Goal: Task Accomplishment & Management: Manage account settings

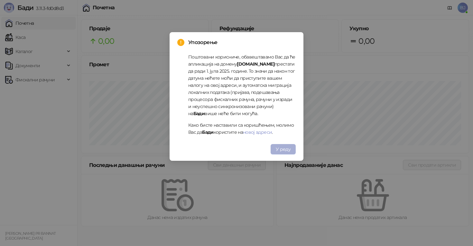
click at [289, 151] on span "У реду" at bounding box center [283, 149] width 15 height 6
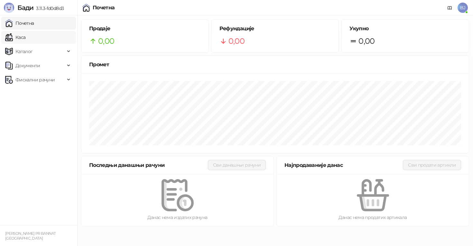
click at [25, 38] on link "Каса" at bounding box center [15, 37] width 20 height 13
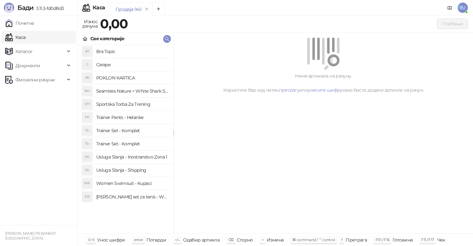
click at [135, 129] on h4 "Trainer Set - Komplet" at bounding box center [132, 130] width 72 height 10
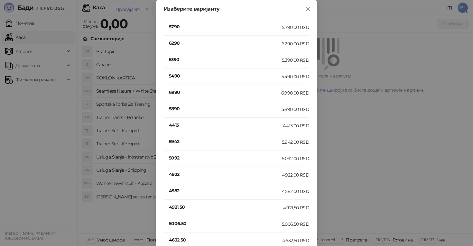
click at [178, 27] on h4 "5790" at bounding box center [225, 26] width 113 height 7
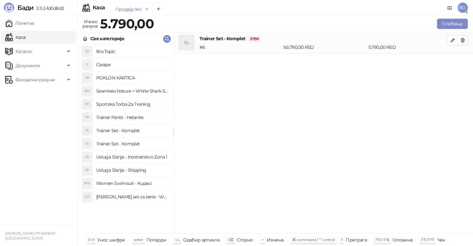
click at [138, 173] on h4 "Usluga Slanja - Shipping" at bounding box center [132, 170] width 72 height 10
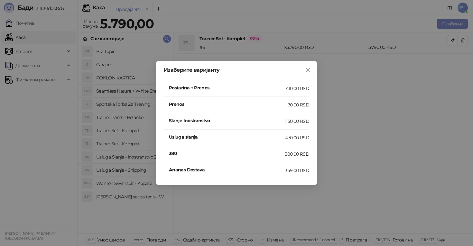
click at [219, 90] on h4 "Postarina + Prenos" at bounding box center [227, 87] width 117 height 7
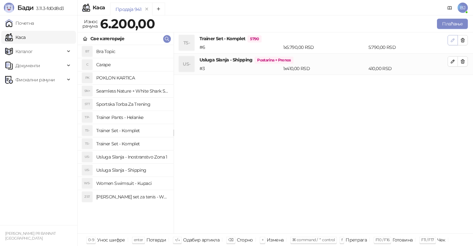
click at [453, 38] on icon "button" at bounding box center [452, 40] width 5 height 5
click at [449, 21] on button "Плаћање" at bounding box center [452, 24] width 31 height 10
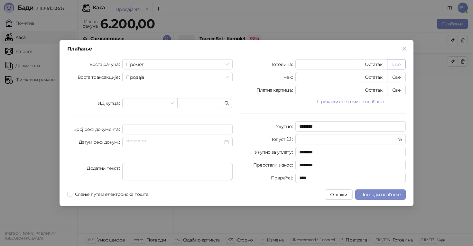
click at [395, 67] on button "Све" at bounding box center [396, 64] width 19 height 10
type input "****"
click at [376, 195] on span "Потврди плаћање" at bounding box center [380, 195] width 40 height 6
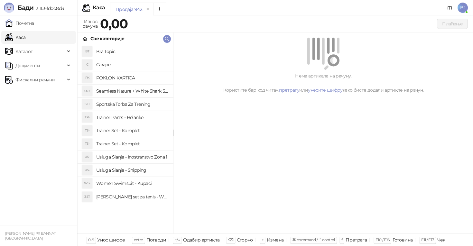
click at [141, 130] on h4 "Trainer Set - Komplet" at bounding box center [132, 130] width 72 height 10
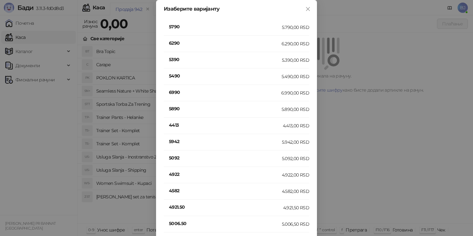
click at [176, 25] on h4 "5790" at bounding box center [225, 26] width 113 height 7
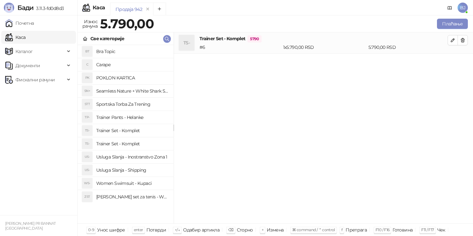
click at [126, 131] on h4 "Trainer Set - Komplet" at bounding box center [132, 130] width 72 height 10
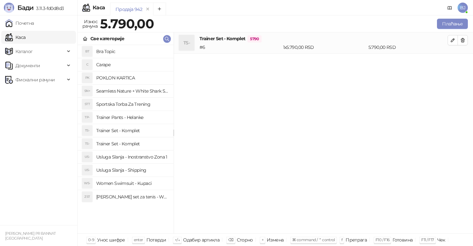
click at [133, 133] on h4 "Trainer Set - Komplet" at bounding box center [132, 130] width 72 height 10
click at [142, 132] on h4 "Trainer Set - Komplet" at bounding box center [132, 130] width 72 height 10
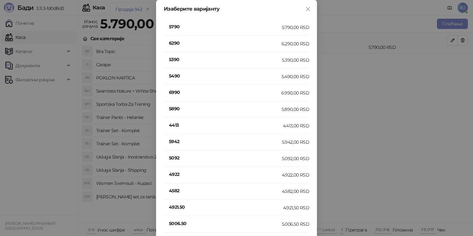
click at [182, 110] on h4 "5890" at bounding box center [225, 108] width 113 height 7
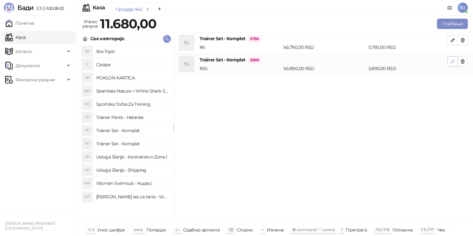
click at [452, 66] on button "button" at bounding box center [452, 61] width 10 height 10
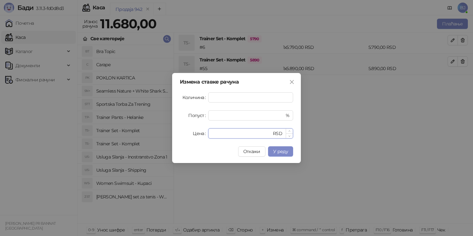
click at [239, 136] on input "****" at bounding box center [241, 134] width 59 height 10
type input "****"
click at [285, 156] on button "У реду" at bounding box center [280, 151] width 25 height 10
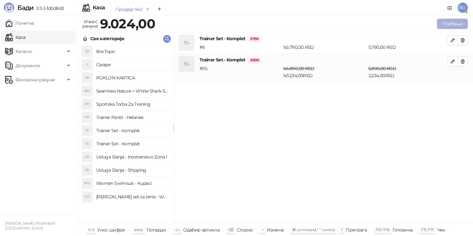
click at [445, 24] on button "Плаћање" at bounding box center [452, 24] width 31 height 10
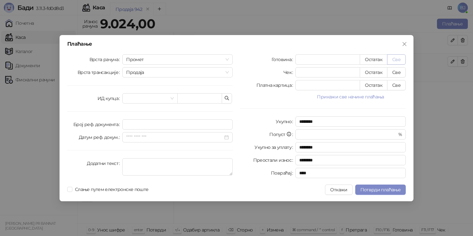
click at [396, 59] on button "Све" at bounding box center [396, 59] width 19 height 10
type input "****"
click at [375, 184] on div "Плаћање Врста рачуна Промет Врста трансакције Продаја ИД купца Број реф. докуме…" at bounding box center [236, 118] width 354 height 166
click at [375, 187] on span "Потврди плаћање" at bounding box center [380, 190] width 40 height 6
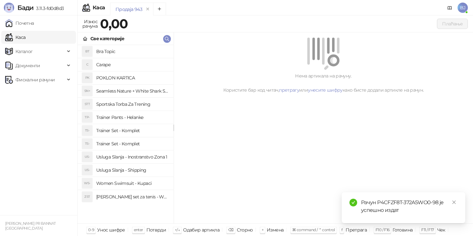
click at [139, 142] on h4 "Trainer Set - Komplet" at bounding box center [132, 144] width 72 height 10
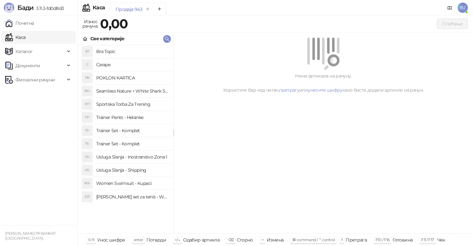
click at [138, 130] on h4 "Trainer Set - Komplet" at bounding box center [132, 130] width 72 height 10
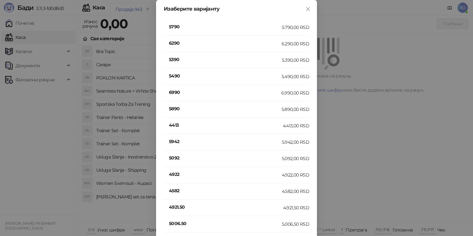
scroll to position [122, 0]
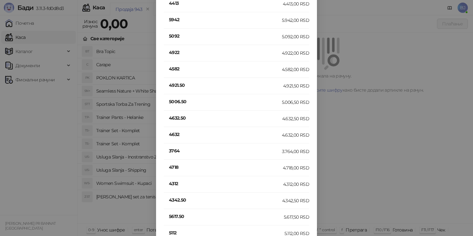
click at [177, 134] on h4 "4632" at bounding box center [225, 134] width 113 height 7
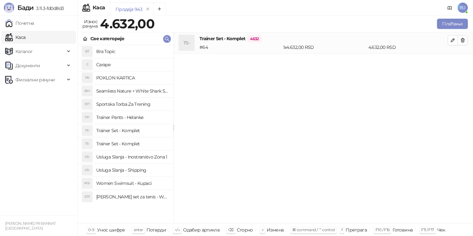
scroll to position [0, 0]
click at [142, 171] on h4 "Usluga Slanja - Shipping" at bounding box center [132, 170] width 72 height 10
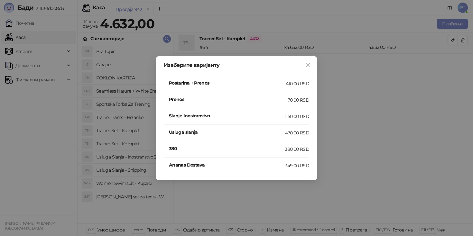
click at [263, 81] on h4 "Postarina + Prenos" at bounding box center [227, 82] width 117 height 7
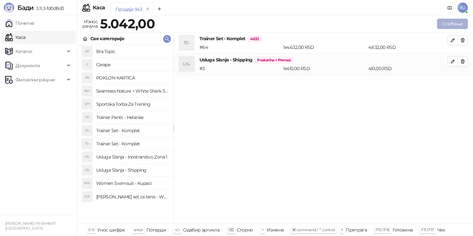
click at [447, 22] on button "Плаћање" at bounding box center [452, 24] width 31 height 10
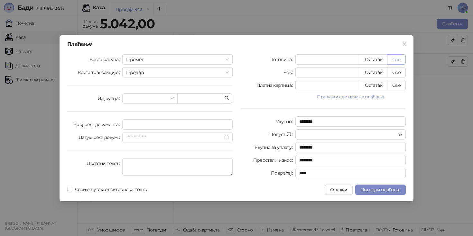
click at [396, 57] on button "Све" at bounding box center [396, 59] width 19 height 10
type input "****"
click at [364, 189] on span "Потврди плаћање" at bounding box center [380, 190] width 40 height 6
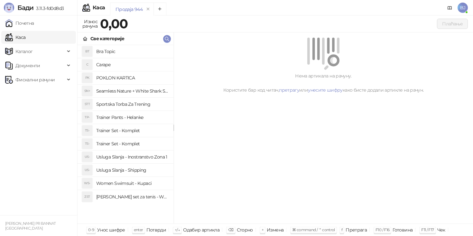
click at [135, 146] on h4 "Trainer Set - Komplet" at bounding box center [132, 144] width 72 height 10
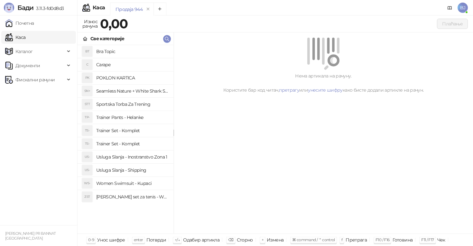
click at [128, 142] on h4 "Trainer Set - Komplet" at bounding box center [132, 144] width 72 height 10
click at [125, 132] on h4 "Trainer Set - Komplet" at bounding box center [132, 130] width 72 height 10
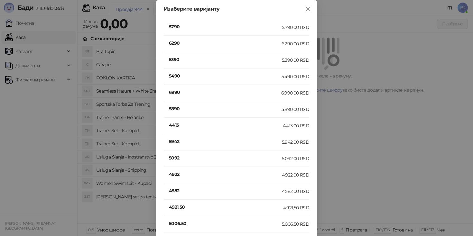
scroll to position [122, 0]
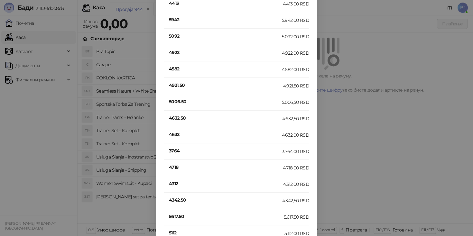
click at [175, 133] on h4 "4632" at bounding box center [225, 134] width 113 height 7
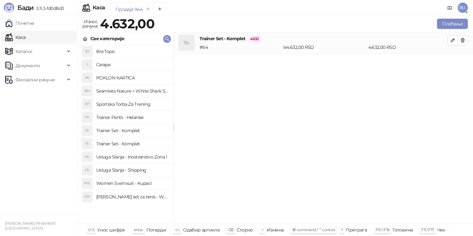
scroll to position [0, 0]
click at [132, 132] on h4 "Trainer Set - Komplet" at bounding box center [132, 130] width 72 height 10
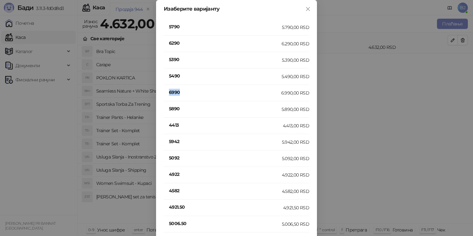
click at [173, 93] on h4 "6990" at bounding box center [225, 92] width 112 height 7
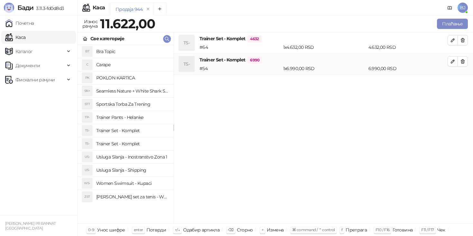
click at [127, 115] on h4 "Trainer Pants - Helanke" at bounding box center [132, 117] width 72 height 10
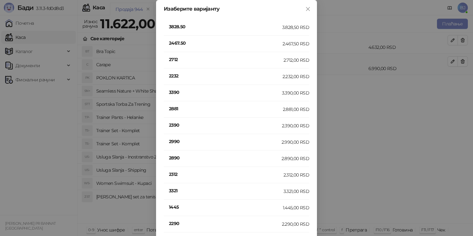
scroll to position [122, 0]
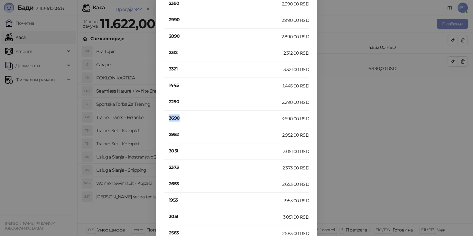
click at [177, 118] on h4 "3690" at bounding box center [225, 117] width 113 height 7
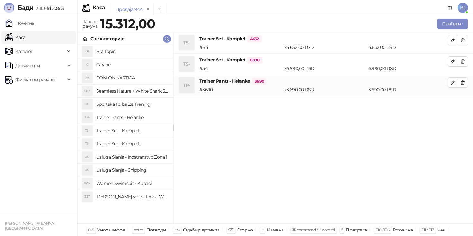
click at [451, 29] on div "Плаћање" at bounding box center [312, 23] width 313 height 13
click at [451, 26] on button "Плаћање" at bounding box center [452, 24] width 31 height 10
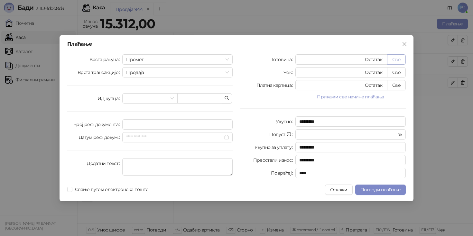
click at [402, 57] on button "Све" at bounding box center [396, 59] width 19 height 10
type input "*****"
type input "****"
click at [387, 195] on button "Потврди плаћање" at bounding box center [380, 190] width 50 height 10
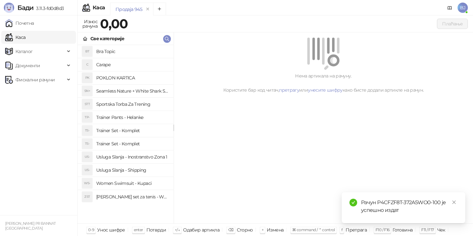
click at [116, 129] on h4 "Trainer Set - Komplet" at bounding box center [132, 130] width 72 height 10
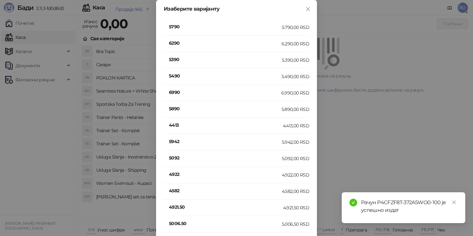
scroll to position [614, 0]
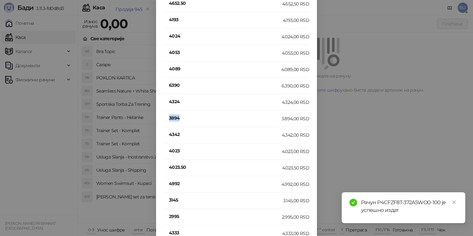
click at [170, 118] on h4 "3894" at bounding box center [225, 117] width 113 height 7
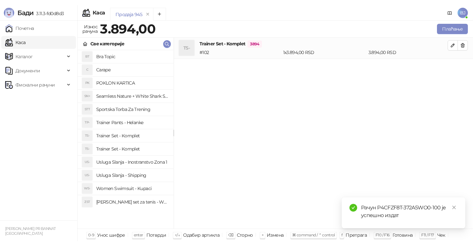
scroll to position [0, 0]
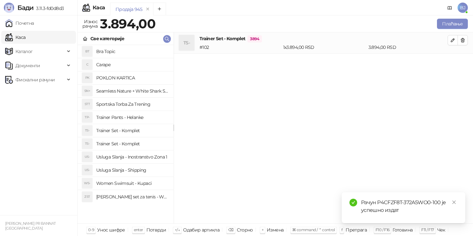
click at [138, 169] on h4 "Usluga Slanja - Shipping" at bounding box center [132, 170] width 72 height 10
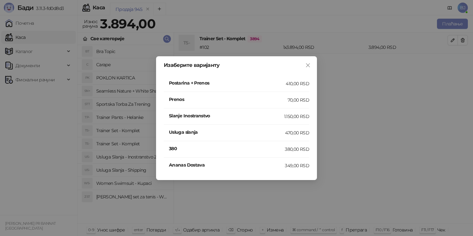
click at [226, 86] on h4 "Postarina + Prenos" at bounding box center [227, 82] width 117 height 7
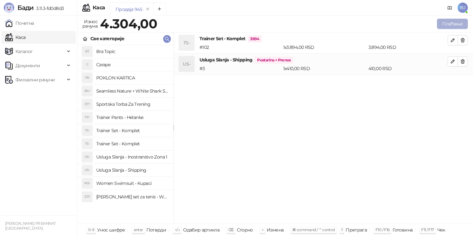
click at [453, 24] on button "Плаћање" at bounding box center [452, 24] width 31 height 10
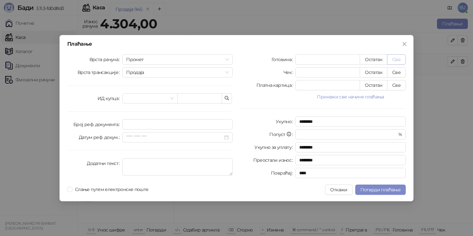
click at [396, 57] on button "Све" at bounding box center [396, 59] width 19 height 10
type input "****"
click at [377, 189] on span "Потврди плаћање" at bounding box center [380, 190] width 40 height 6
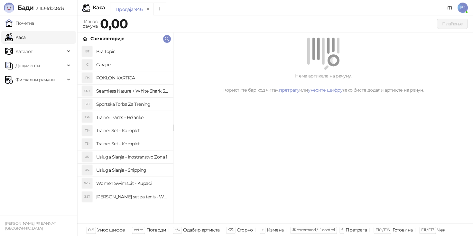
click at [136, 133] on h4 "Trainer Set - Komplet" at bounding box center [132, 130] width 72 height 10
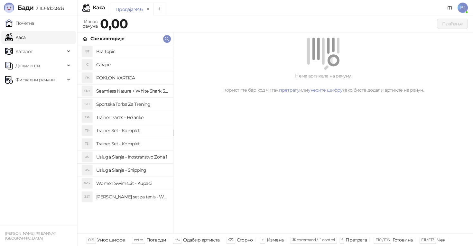
click at [122, 55] on h4 "Bra Topic" at bounding box center [132, 51] width 72 height 10
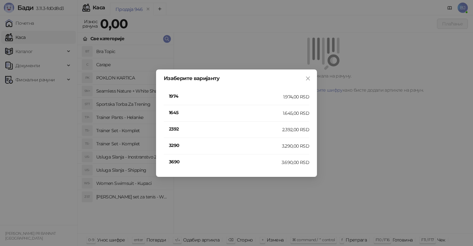
click at [173, 129] on h4 "2392" at bounding box center [225, 128] width 113 height 7
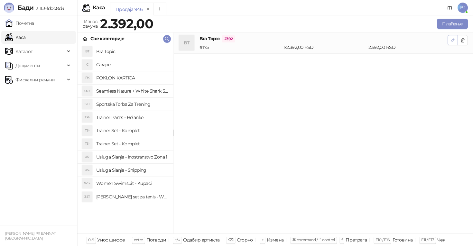
click at [452, 40] on icon "button" at bounding box center [452, 40] width 5 height 5
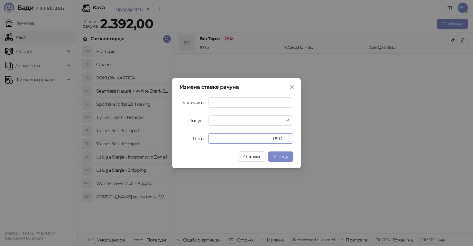
click at [254, 140] on input "****" at bounding box center [241, 139] width 59 height 10
type input "*"
type input "****"
click at [285, 154] on span "У реду" at bounding box center [280, 157] width 15 height 6
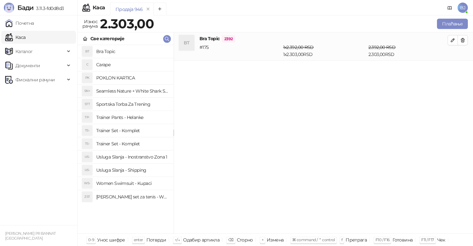
click at [142, 169] on h4 "Usluga Slanja - Shipping" at bounding box center [132, 170] width 72 height 10
click at [125, 132] on h4 "Trainer Set - Komplet" at bounding box center [132, 130] width 72 height 10
click at [127, 145] on h4 "Trainer Set - Komplet" at bounding box center [132, 144] width 72 height 10
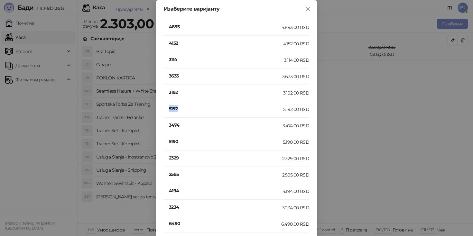
click at [175, 109] on h4 "5192" at bounding box center [226, 108] width 114 height 7
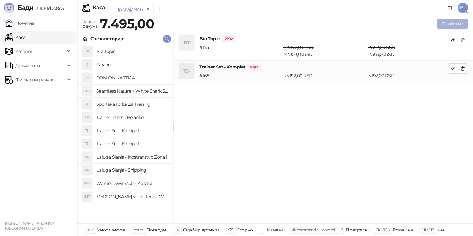
click at [462, 25] on button "Плаћање" at bounding box center [452, 24] width 31 height 10
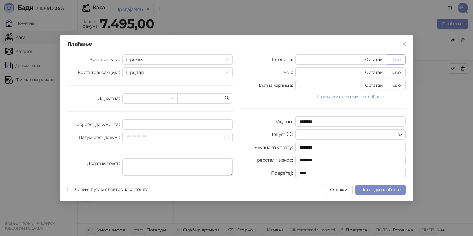
click at [402, 58] on button "Све" at bounding box center [396, 59] width 19 height 10
type input "****"
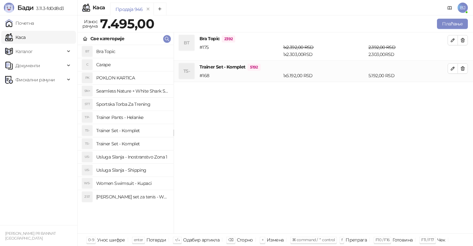
click at [138, 173] on h4 "Usluga Slanja - Shipping" at bounding box center [132, 170] width 72 height 10
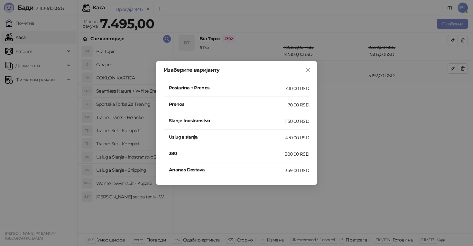
click at [278, 87] on h4 "Postarina + Prenos" at bounding box center [227, 87] width 117 height 7
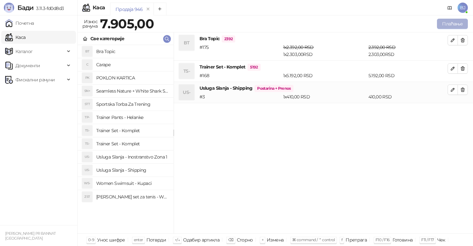
click at [448, 22] on button "Плаћање" at bounding box center [452, 24] width 31 height 10
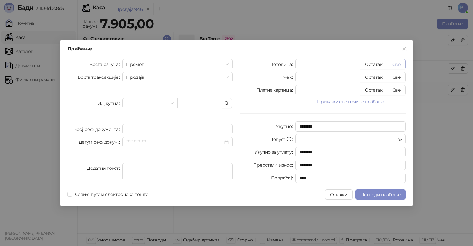
click at [396, 62] on button "Све" at bounding box center [396, 64] width 19 height 10
type input "****"
click at [382, 199] on button "Потврди плаћање" at bounding box center [380, 194] width 50 height 10
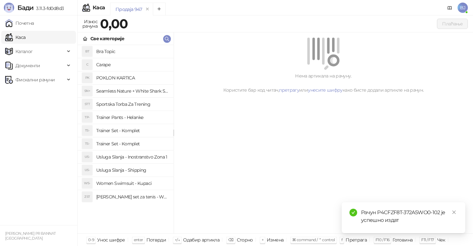
click at [135, 143] on h4 "Trainer Set - Komplet" at bounding box center [132, 144] width 72 height 10
click at [135, 132] on h4 "Trainer Set - Komplet" at bounding box center [132, 130] width 72 height 10
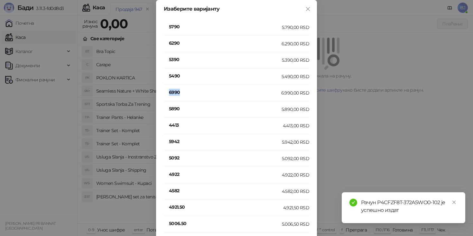
click at [173, 91] on h4 "6990" at bounding box center [225, 92] width 112 height 7
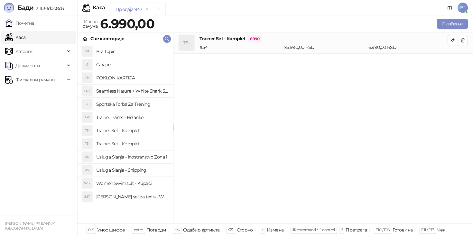
click at [135, 170] on h4 "Usluga Slanja - Shipping" at bounding box center [132, 170] width 72 height 10
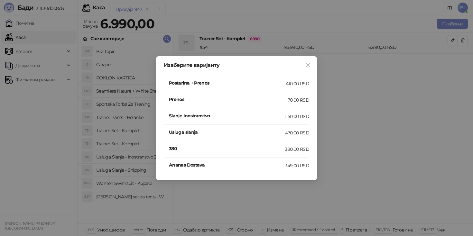
click at [255, 86] on h4 "Postarina + Prenos" at bounding box center [227, 82] width 117 height 7
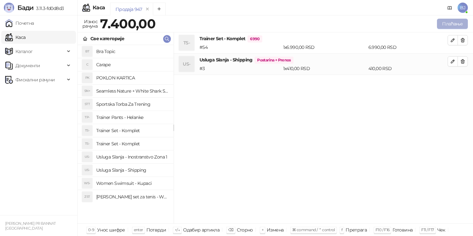
click at [447, 23] on button "Плаћање" at bounding box center [452, 24] width 31 height 10
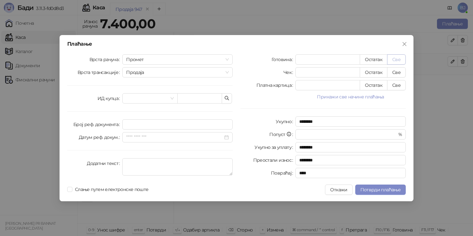
click at [399, 59] on button "Све" at bounding box center [396, 59] width 19 height 10
type input "****"
click at [374, 187] on span "Потврди плаћање" at bounding box center [380, 190] width 40 height 6
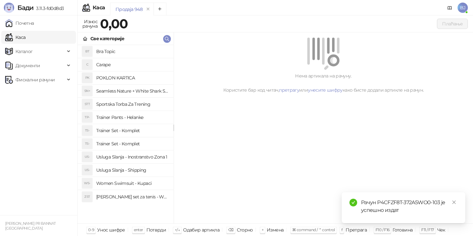
click at [133, 142] on h4 "Trainer Set - Komplet" at bounding box center [132, 144] width 72 height 10
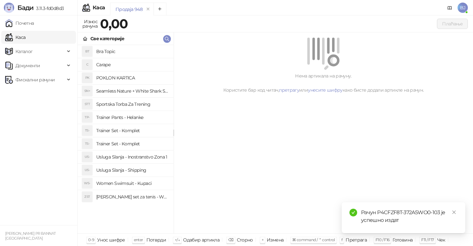
click at [114, 136] on li "TS- Trainer Set - Komplet" at bounding box center [125, 130] width 96 height 13
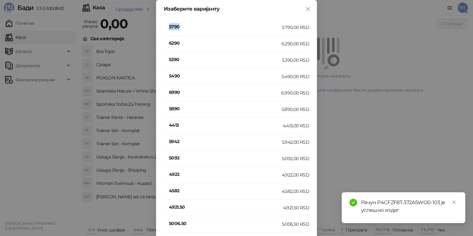
click at [175, 26] on h4 "5790" at bounding box center [225, 26] width 113 height 7
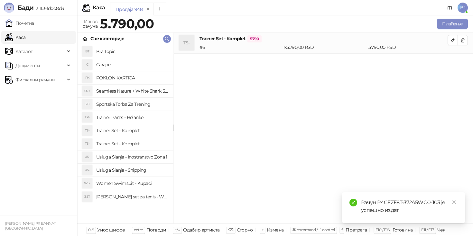
click at [135, 170] on h4 "Usluga Slanja - Shipping" at bounding box center [132, 170] width 72 height 10
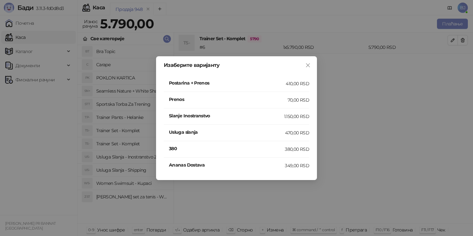
click at [253, 85] on h4 "Postarina + Prenos" at bounding box center [227, 82] width 117 height 7
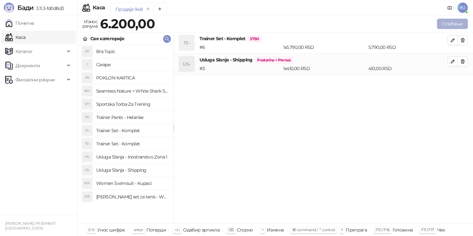
click at [449, 23] on button "Плаћање" at bounding box center [452, 24] width 31 height 10
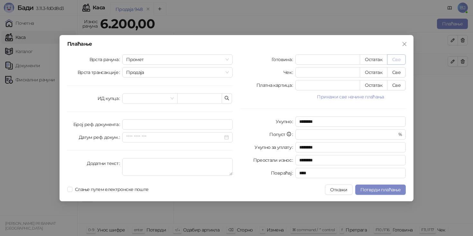
click at [397, 61] on button "Све" at bounding box center [396, 59] width 19 height 10
type input "****"
click at [374, 186] on button "Потврди плаћање" at bounding box center [380, 190] width 50 height 10
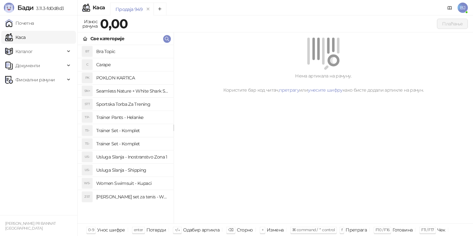
click at [149, 119] on h4 "Trainer Pants - Helanke" at bounding box center [132, 117] width 72 height 10
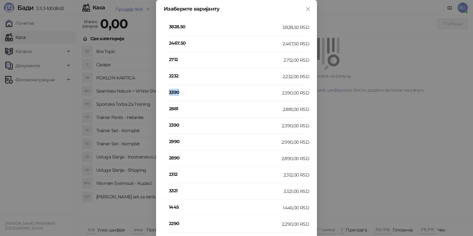
click at [175, 93] on h4 "3390" at bounding box center [225, 92] width 113 height 7
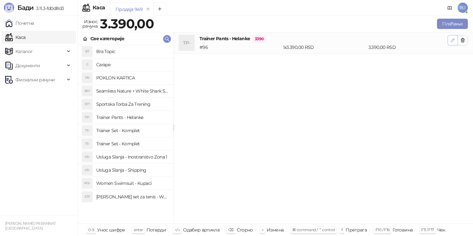
click at [453, 39] on icon "button" at bounding box center [452, 40] width 3 height 3
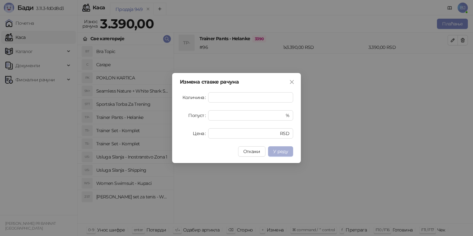
type input "*"
click at [277, 149] on span "У реду" at bounding box center [280, 152] width 15 height 6
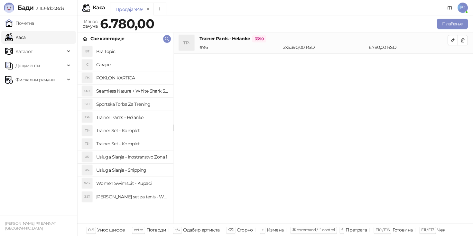
click at [139, 169] on h4 "Usluga Slanja - Shipping" at bounding box center [132, 170] width 72 height 10
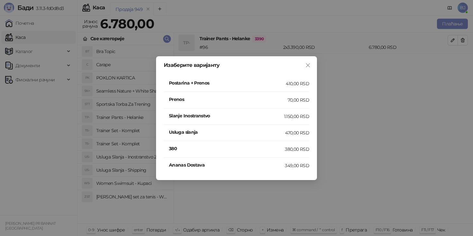
click at [292, 83] on div "410,00 RSD" at bounding box center [297, 83] width 23 height 7
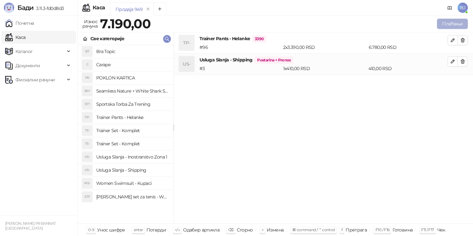
click at [449, 28] on button "Плаћање" at bounding box center [452, 24] width 31 height 10
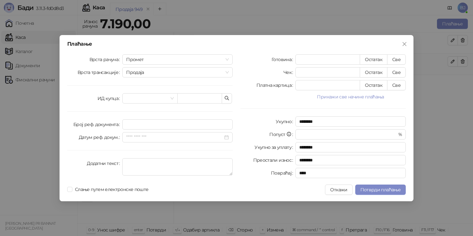
click at [405, 53] on div "Плаћање Врста рачуна Промет Врста трансакције Продаја ИД купца Број реф. докуме…" at bounding box center [236, 118] width 354 height 166
click at [399, 57] on button "Све" at bounding box center [396, 59] width 19 height 10
type input "****"
click at [379, 186] on button "Потврди плаћање" at bounding box center [380, 190] width 50 height 10
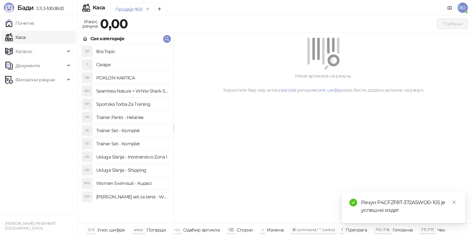
click at [131, 130] on h4 "Trainer Set - Komplet" at bounding box center [132, 130] width 72 height 10
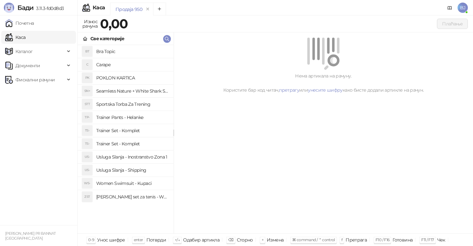
click at [134, 139] on h4 "Trainer Set - Komplet" at bounding box center [132, 144] width 72 height 10
click at [135, 146] on h4 "Trainer Set - Komplet" at bounding box center [132, 144] width 72 height 10
click at [139, 133] on h4 "Trainer Set - Komplet" at bounding box center [132, 130] width 72 height 10
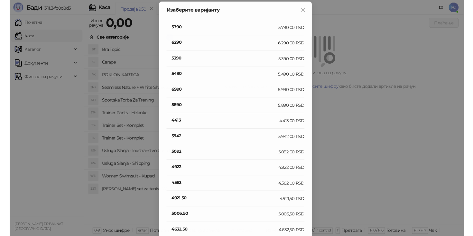
scroll to position [379, 0]
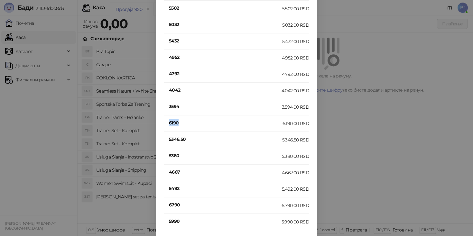
click at [174, 125] on h4 "6190" at bounding box center [226, 122] width 114 height 7
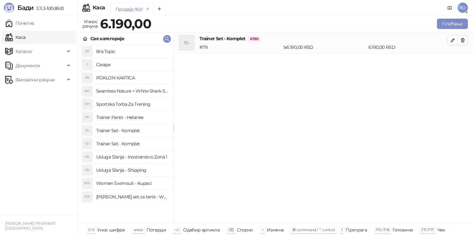
scroll to position [0, 0]
click at [131, 175] on h4 "Usluga Slanja - Shipping" at bounding box center [132, 170] width 72 height 10
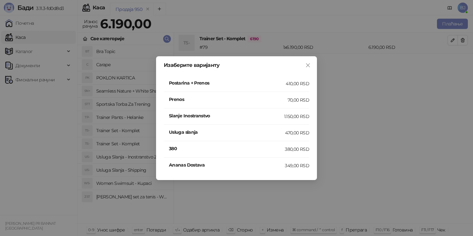
click at [271, 83] on h4 "Postarina + Prenos" at bounding box center [227, 82] width 117 height 7
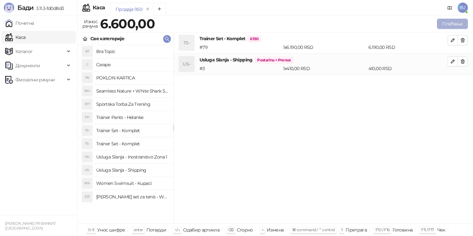
click at [449, 25] on button "Плаћање" at bounding box center [452, 24] width 31 height 10
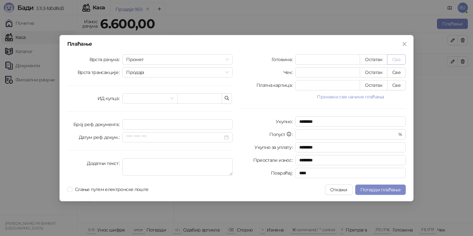
click at [397, 57] on button "Све" at bounding box center [396, 59] width 19 height 10
type input "****"
click at [377, 190] on span "Потврди плаћање" at bounding box center [380, 190] width 40 height 6
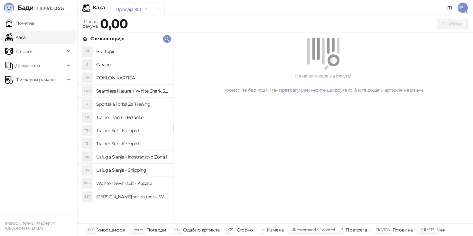
click at [139, 119] on h4 "Trainer Pants - Helanke" at bounding box center [132, 117] width 72 height 10
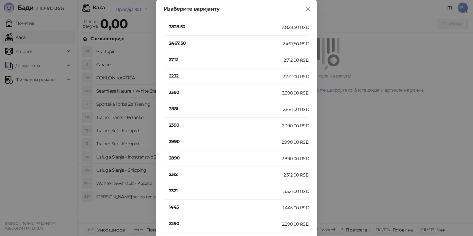
scroll to position [232, 0]
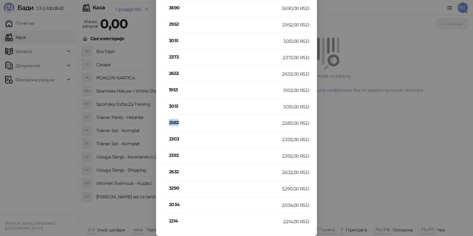
click at [173, 119] on h4 "2583" at bounding box center [225, 122] width 113 height 7
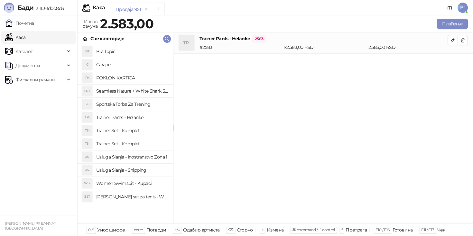
scroll to position [0, 0]
click at [141, 173] on h4 "Usluga Slanja - Shipping" at bounding box center [132, 170] width 72 height 10
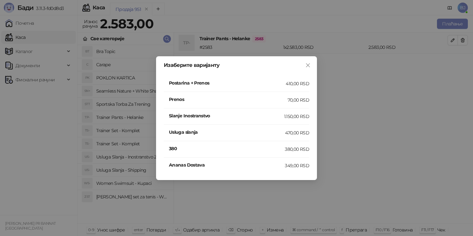
click at [279, 83] on h4 "Postarina + Prenos" at bounding box center [227, 82] width 117 height 7
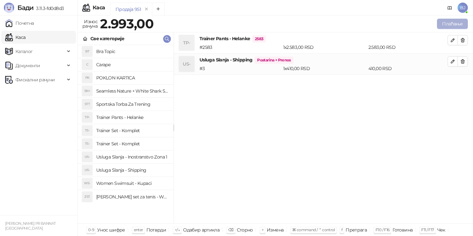
click at [447, 22] on button "Плаћање" at bounding box center [452, 24] width 31 height 10
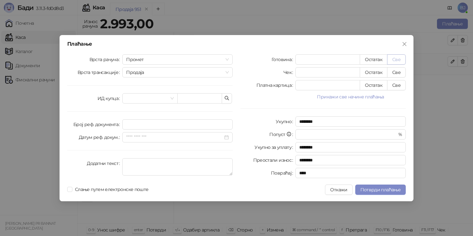
click at [392, 61] on button "Све" at bounding box center [396, 59] width 19 height 10
type input "****"
click at [386, 189] on span "Потврди плаћање" at bounding box center [380, 190] width 40 height 6
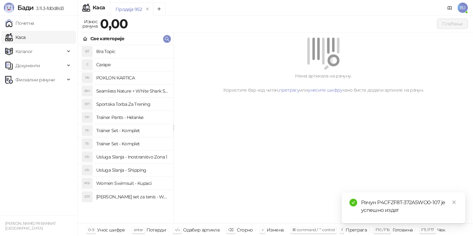
click at [138, 131] on h4 "Trainer Set - Komplet" at bounding box center [132, 130] width 72 height 10
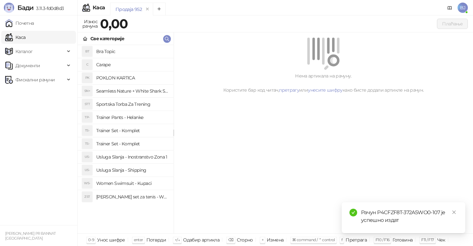
click at [133, 141] on h4 "Trainer Set - Komplet" at bounding box center [132, 144] width 72 height 10
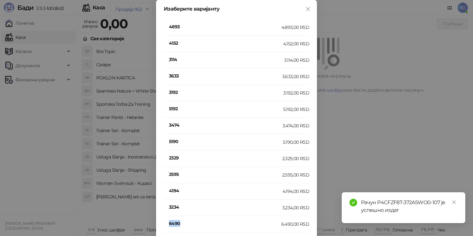
click at [176, 223] on h4 "6490" at bounding box center [225, 223] width 112 height 7
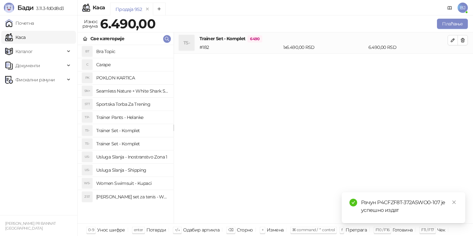
click at [142, 174] on h4 "Usluga Slanja - Shipping" at bounding box center [132, 170] width 72 height 10
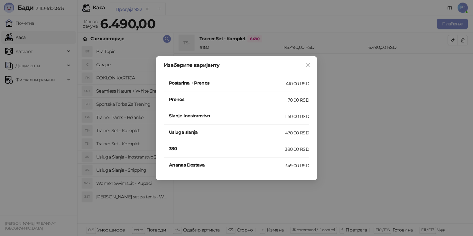
click at [269, 84] on h4 "Postarina + Prenos" at bounding box center [227, 82] width 117 height 7
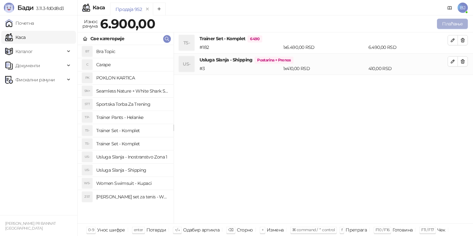
click at [445, 19] on button "Плаћање" at bounding box center [452, 24] width 31 height 10
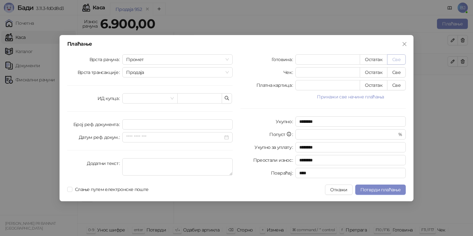
click at [398, 55] on button "Све" at bounding box center [396, 59] width 19 height 10
type input "****"
click at [368, 187] on span "Потврди плаћање" at bounding box center [380, 190] width 40 height 6
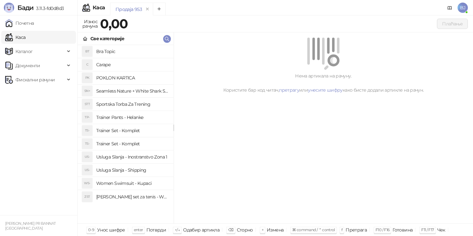
click at [132, 126] on h4 "Trainer Set - Komplet" at bounding box center [132, 130] width 72 height 10
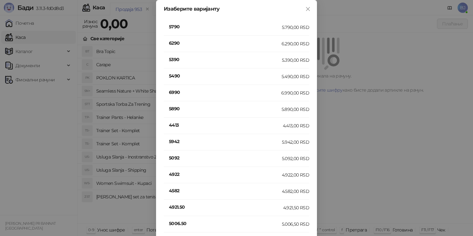
click at [176, 59] on h4 "5390" at bounding box center [225, 59] width 113 height 7
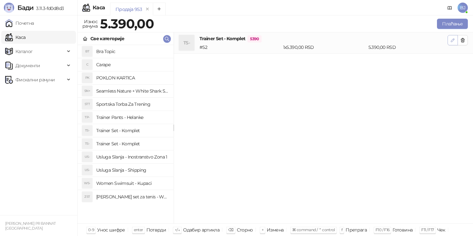
click at [452, 41] on icon "button" at bounding box center [452, 40] width 5 height 5
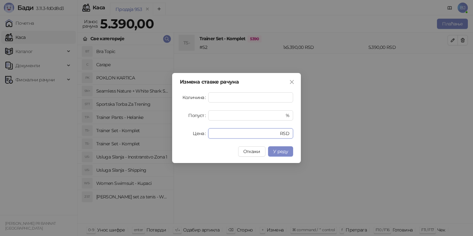
drag, startPoint x: 225, startPoint y: 131, endPoint x: 201, endPoint y: 131, distance: 23.8
click at [201, 131] on div "Цена **** RSD" at bounding box center [236, 133] width 113 height 10
type input "****"
click at [280, 154] on span "У реду" at bounding box center [280, 152] width 15 height 6
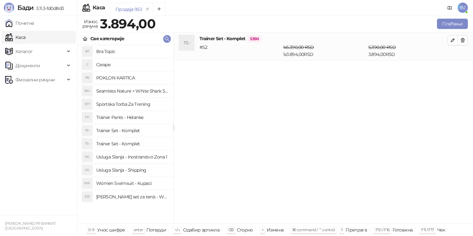
click at [127, 174] on h4 "Usluga Slanja - Shipping" at bounding box center [132, 170] width 72 height 10
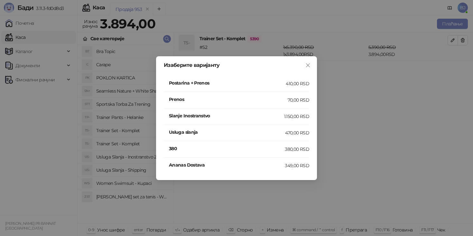
click at [297, 88] on li "Postarina + Prenos 410,00 RSD" at bounding box center [236, 84] width 145 height 16
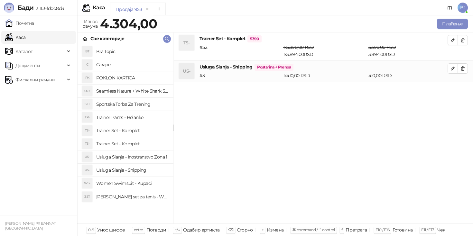
click at [457, 13] on div "BJ" at bounding box center [455, 8] width 26 height 16
click at [455, 20] on button "Плаћање" at bounding box center [452, 24] width 31 height 10
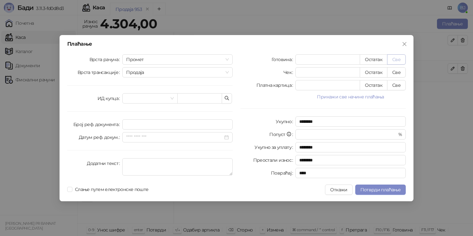
click at [398, 54] on button "Све" at bounding box center [396, 59] width 19 height 10
type input "****"
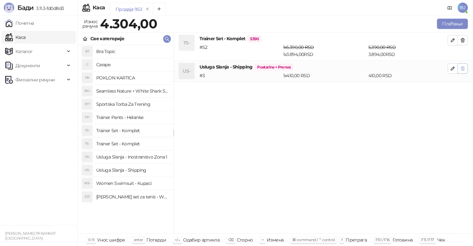
click at [460, 71] on icon "button" at bounding box center [462, 68] width 5 height 5
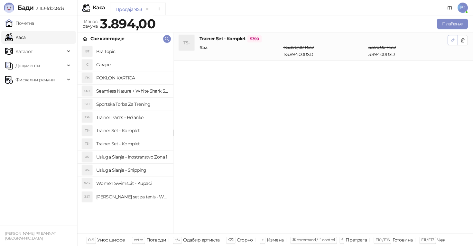
click at [452, 42] on icon "button" at bounding box center [452, 40] width 5 height 5
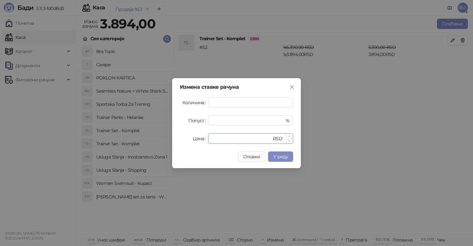
click at [230, 141] on input "****" at bounding box center [241, 139] width 59 height 10
type input "****"
click at [278, 159] on span "У реду" at bounding box center [280, 157] width 15 height 6
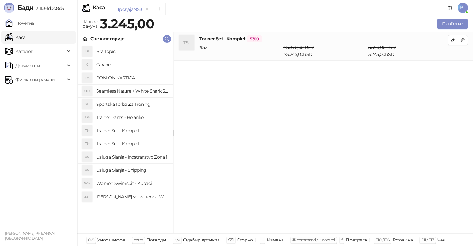
click at [134, 171] on h4 "Usluga Slanja - Shipping" at bounding box center [132, 170] width 72 height 10
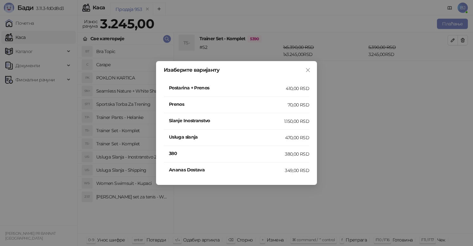
click at [295, 89] on div "410,00 RSD" at bounding box center [297, 88] width 23 height 7
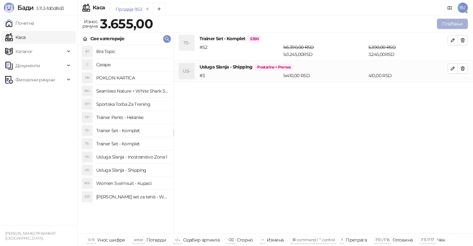
click at [446, 28] on button "Плаћање" at bounding box center [452, 24] width 31 height 10
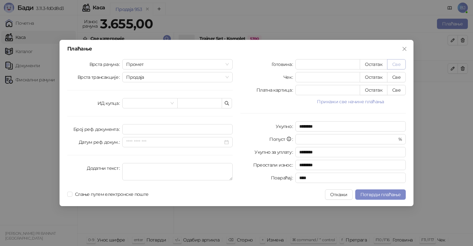
click at [394, 67] on button "Све" at bounding box center [396, 64] width 19 height 10
type input "****"
click at [377, 192] on span "Потврди плаћање" at bounding box center [380, 195] width 40 height 6
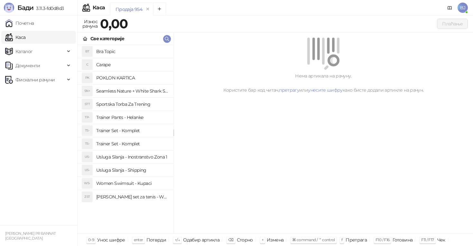
click at [139, 130] on h4 "Trainer Set - Komplet" at bounding box center [132, 130] width 72 height 10
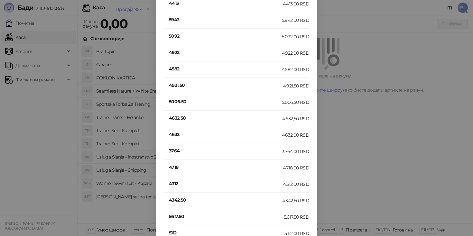
scroll to position [1003, 0]
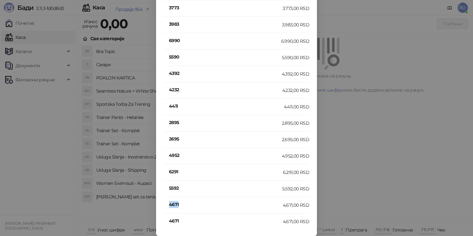
click at [176, 206] on h4 "4671" at bounding box center [226, 204] width 114 height 7
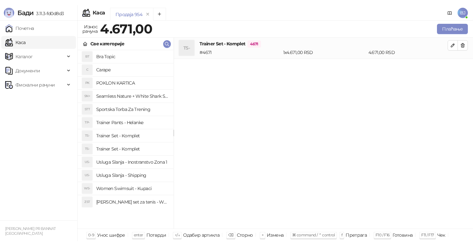
scroll to position [0, 0]
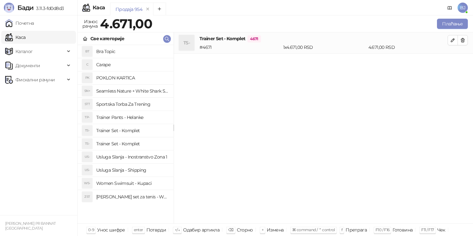
click at [127, 174] on h4 "Usluga Slanja - Shipping" at bounding box center [132, 170] width 72 height 10
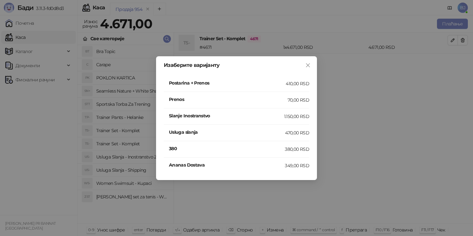
click at [270, 90] on li "Postarina + Prenos 410,00 RSD" at bounding box center [236, 84] width 145 height 16
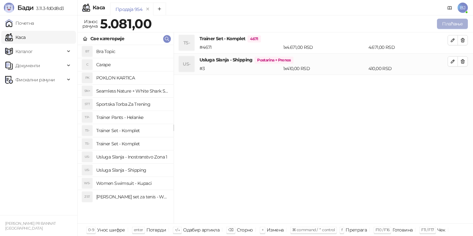
click at [456, 23] on button "Плаћање" at bounding box center [452, 24] width 31 height 10
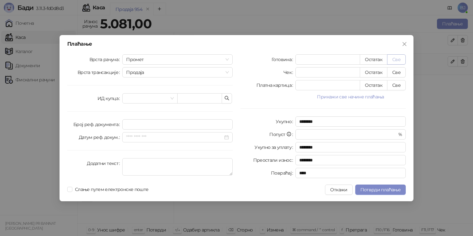
click at [405, 58] on button "Све" at bounding box center [396, 59] width 19 height 10
type input "****"
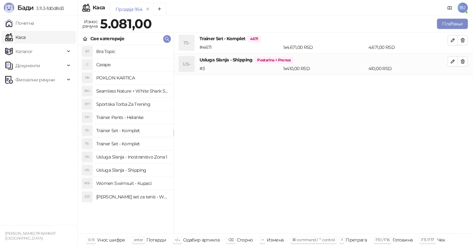
click at [410, 90] on div "TS- Trainer Set - Komplet 4671 # 4671 1 x 4.671,00 RSD 4.671,00 RSD US- Usluga …" at bounding box center [323, 132] width 299 height 201
click at [450, 25] on button "Плаћање" at bounding box center [452, 24] width 31 height 10
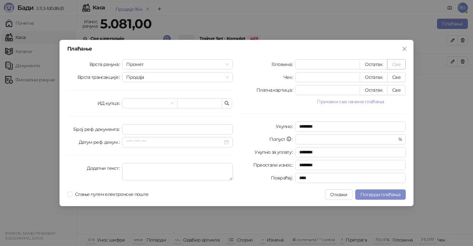
click at [402, 62] on button "Све" at bounding box center [396, 64] width 19 height 10
type input "****"
click at [388, 195] on span "Потврди плаћање" at bounding box center [380, 195] width 40 height 6
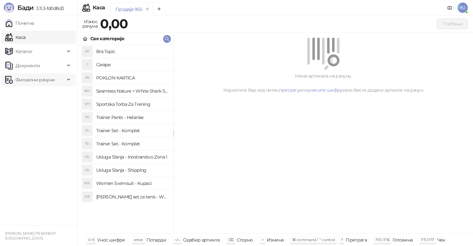
click at [63, 76] on span "Фискални рачуни" at bounding box center [35, 79] width 60 height 13
click at [35, 96] on link "Издати рачуни" at bounding box center [29, 93] width 43 height 13
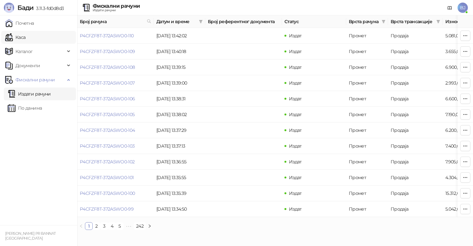
click at [25, 33] on link "Каса" at bounding box center [15, 37] width 20 height 13
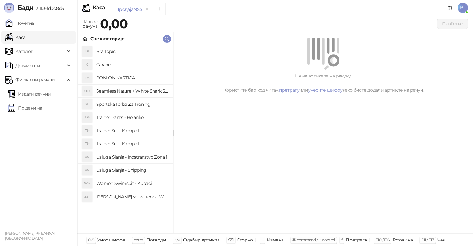
click at [142, 133] on h4 "Trainer Set - Komplet" at bounding box center [132, 130] width 72 height 10
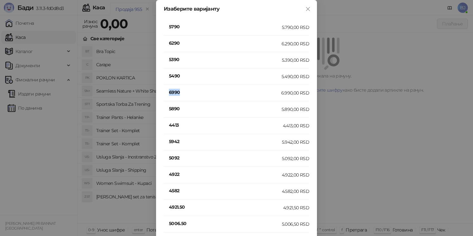
click at [174, 94] on h4 "6990" at bounding box center [225, 92] width 112 height 7
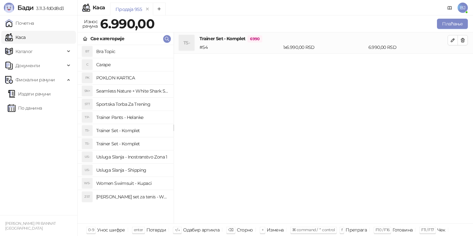
click at [136, 171] on h4 "Usluga Slanja - Shipping" at bounding box center [132, 170] width 72 height 10
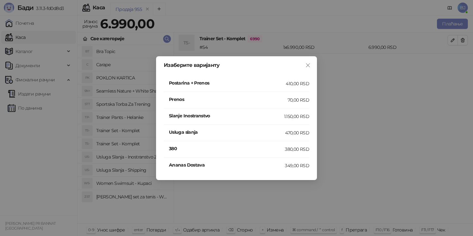
click at [258, 87] on div "Postarina + Prenos" at bounding box center [227, 83] width 117 height 8
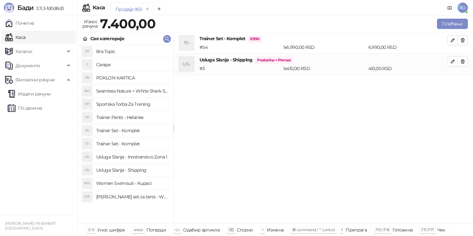
click at [437, 28] on div "Плаћање" at bounding box center [452, 24] width 31 height 10
click at [442, 27] on button "Плаћање" at bounding box center [452, 24] width 31 height 10
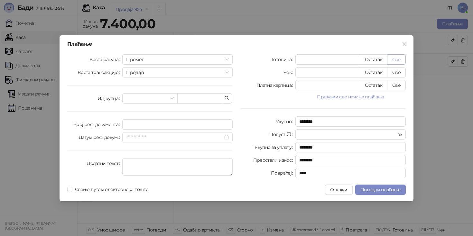
click at [402, 58] on button "Све" at bounding box center [396, 59] width 19 height 10
type input "****"
click at [385, 187] on span "Потврди плаћање" at bounding box center [380, 190] width 40 height 6
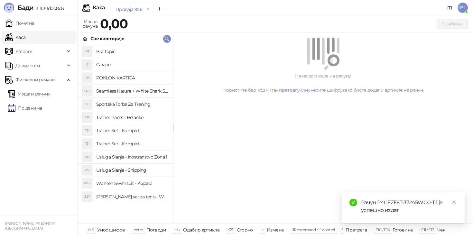
click at [146, 115] on h4 "Trainer Pants - Helanke" at bounding box center [132, 117] width 72 height 10
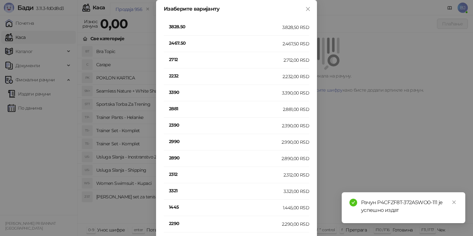
scroll to position [122, 0]
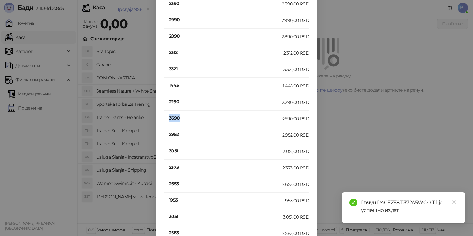
click at [174, 119] on h4 "3690" at bounding box center [225, 117] width 113 height 7
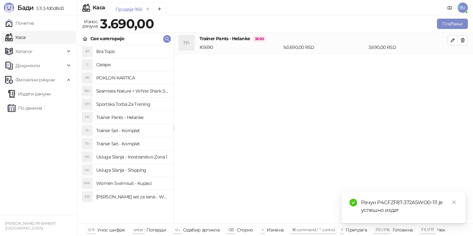
click at [138, 169] on h4 "Usluga Slanja - Shipping" at bounding box center [132, 170] width 72 height 10
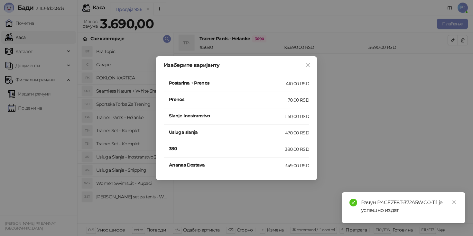
click at [274, 86] on h4 "Postarina + Prenos" at bounding box center [227, 82] width 117 height 7
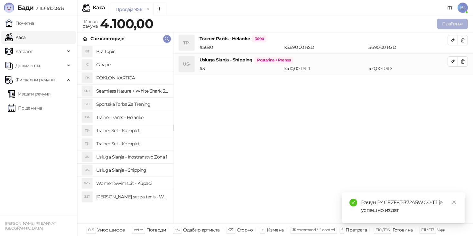
click at [448, 24] on button "Плаћање" at bounding box center [452, 24] width 31 height 10
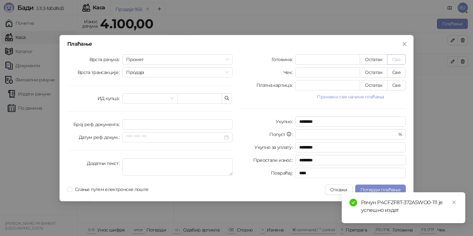
click at [396, 60] on button "Све" at bounding box center [396, 59] width 19 height 10
type input "****"
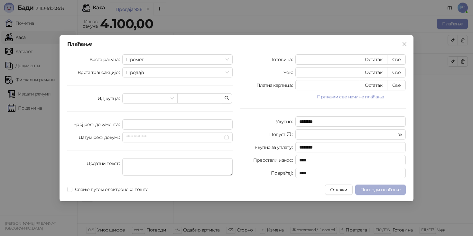
click at [379, 189] on span "Потврди плаћање" at bounding box center [380, 190] width 40 height 6
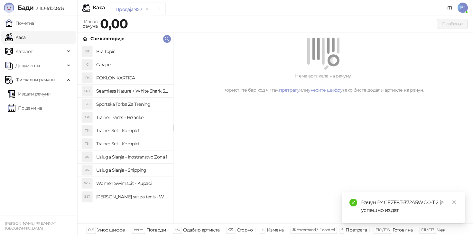
click at [111, 132] on h4 "Trainer Set - Komplet" at bounding box center [132, 130] width 72 height 10
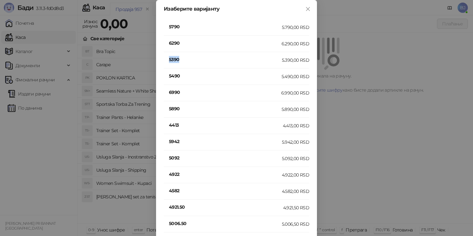
click at [174, 60] on h4 "5390" at bounding box center [225, 59] width 113 height 7
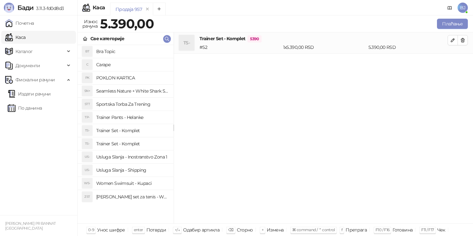
click at [132, 171] on h4 "Usluga Slanja - Shipping" at bounding box center [132, 170] width 72 height 10
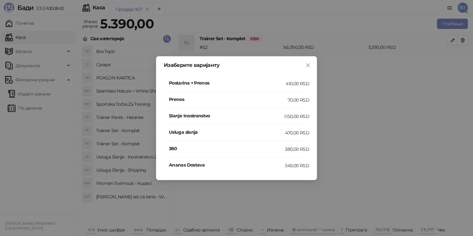
click at [269, 83] on h4 "Postarina + Prenos" at bounding box center [227, 82] width 117 height 7
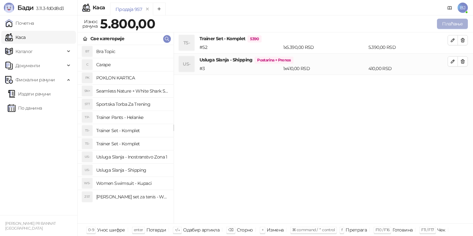
click at [452, 21] on button "Плаћање" at bounding box center [452, 24] width 31 height 10
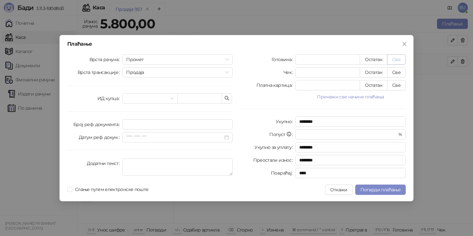
click at [400, 59] on button "Све" at bounding box center [396, 59] width 19 height 10
type input "****"
click at [369, 188] on span "Потврди плаћање" at bounding box center [380, 190] width 40 height 6
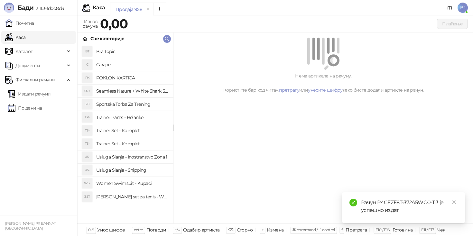
click at [133, 143] on h4 "Trainer Set - Komplet" at bounding box center [132, 144] width 72 height 10
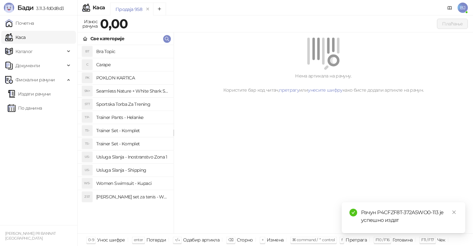
click at [130, 130] on h4 "Trainer Set - Komplet" at bounding box center [132, 130] width 72 height 10
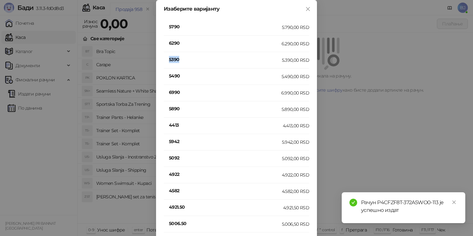
click at [175, 59] on h4 "5390" at bounding box center [225, 59] width 113 height 7
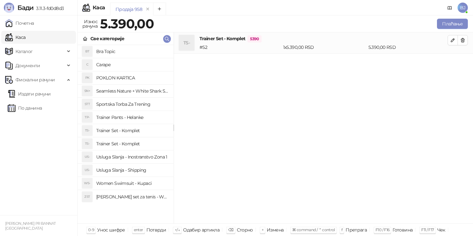
click at [140, 170] on h4 "Usluga Slanja - Shipping" at bounding box center [132, 170] width 72 height 10
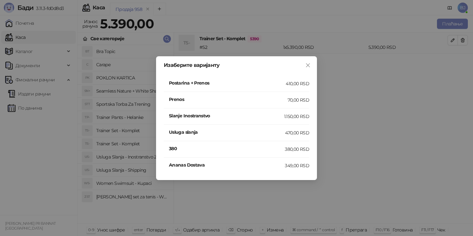
click at [277, 84] on h4 "Postarina + Prenos" at bounding box center [227, 82] width 117 height 7
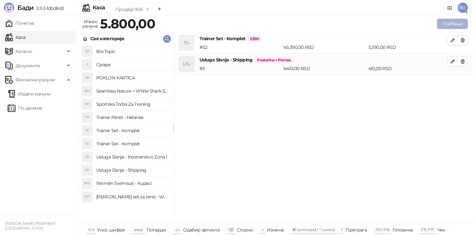
click at [445, 26] on button "Плаћање" at bounding box center [452, 24] width 31 height 10
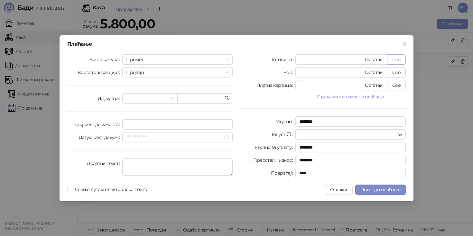
click at [398, 56] on button "Све" at bounding box center [396, 59] width 19 height 10
type input "****"
click at [366, 186] on button "Потврди плаћање" at bounding box center [380, 190] width 50 height 10
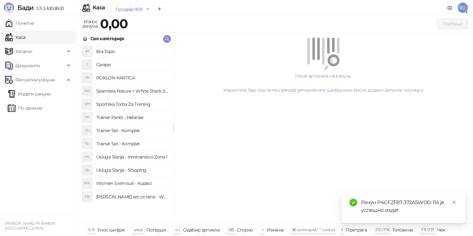
click at [140, 114] on h4 "Trainer Pants - Helanke" at bounding box center [132, 117] width 72 height 10
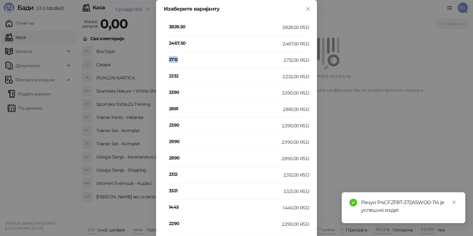
click at [178, 54] on li "2712 2.712,00 RSD" at bounding box center [236, 60] width 145 height 16
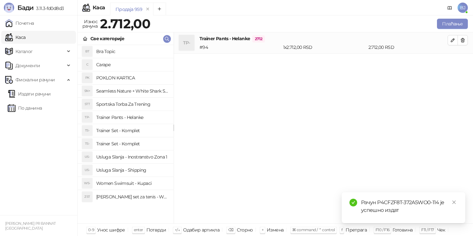
click at [137, 172] on h4 "Usluga Slanja - Shipping" at bounding box center [132, 170] width 72 height 10
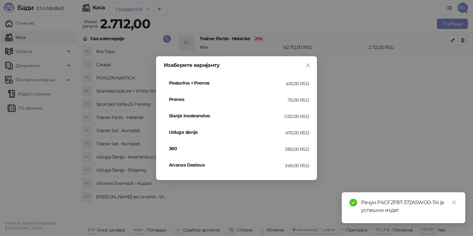
click at [280, 89] on li "Postarina + Prenos 410,00 RSD" at bounding box center [236, 84] width 145 height 16
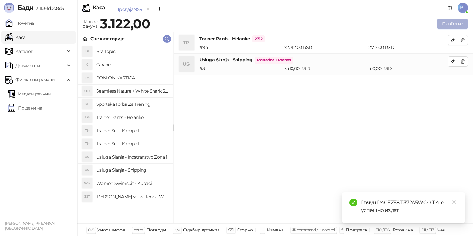
click at [445, 24] on button "Плаћање" at bounding box center [452, 24] width 31 height 10
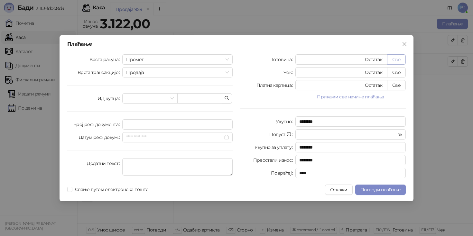
click at [399, 54] on button "Све" at bounding box center [396, 59] width 19 height 10
type input "****"
click at [376, 189] on span "Потврди плаћање" at bounding box center [380, 190] width 40 height 6
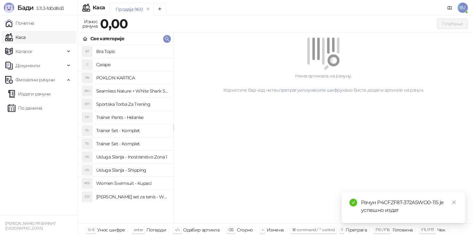
click at [136, 117] on h4 "Trainer Pants - Helanke" at bounding box center [132, 117] width 72 height 10
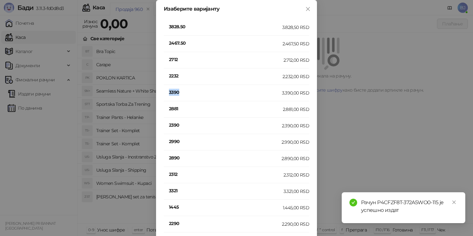
click at [175, 89] on h4 "3390" at bounding box center [225, 92] width 113 height 7
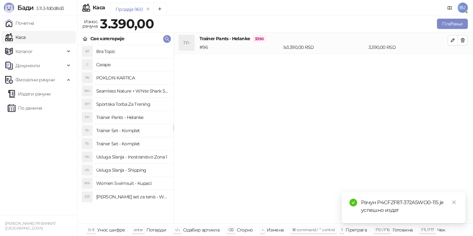
click at [139, 170] on h4 "Usluga Slanja - Shipping" at bounding box center [132, 170] width 72 height 10
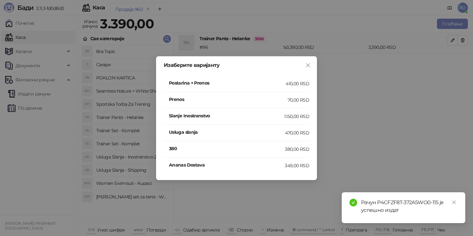
click at [271, 82] on h4 "Postarina + Prenos" at bounding box center [227, 82] width 117 height 7
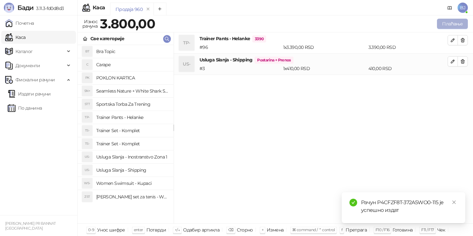
click at [451, 21] on button "Плаћање" at bounding box center [452, 24] width 31 height 10
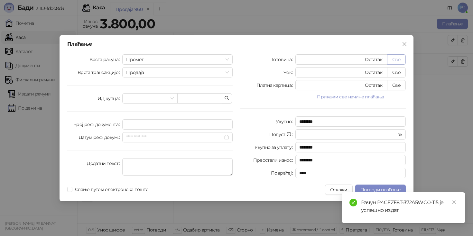
click at [398, 59] on button "Све" at bounding box center [396, 59] width 19 height 10
type input "****"
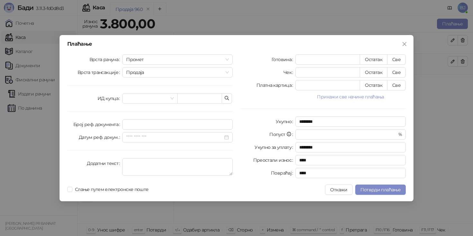
click at [370, 196] on div "Плаћање Врста рачуна Промет Врста трансакције Продаја ИД купца Број реф. докуме…" at bounding box center [236, 118] width 354 height 166
click at [378, 191] on span "Потврди плаћање" at bounding box center [380, 190] width 40 height 6
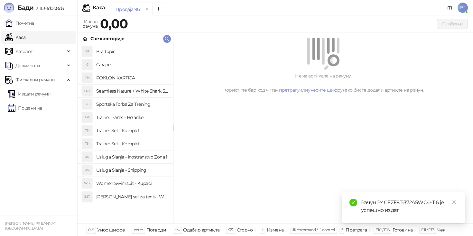
click at [135, 134] on h4 "Trainer Set - Komplet" at bounding box center [132, 130] width 72 height 10
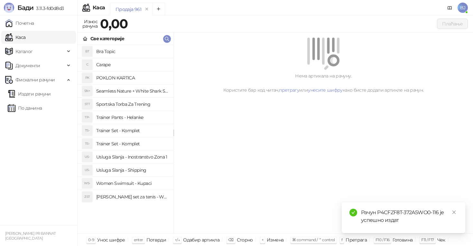
click at [140, 143] on h4 "Trainer Set - Komplet" at bounding box center [132, 144] width 72 height 10
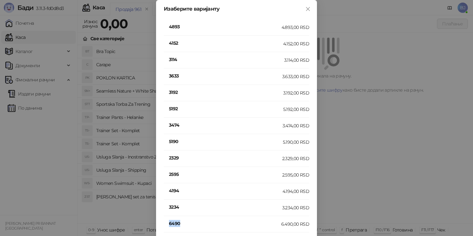
click at [172, 222] on h4 "6490" at bounding box center [225, 223] width 112 height 7
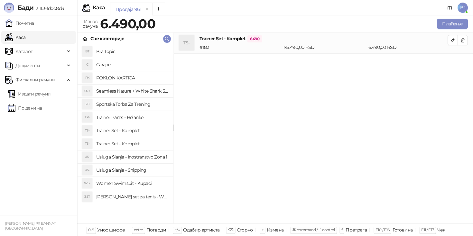
click at [138, 171] on h4 "Usluga Slanja - Shipping" at bounding box center [132, 170] width 72 height 10
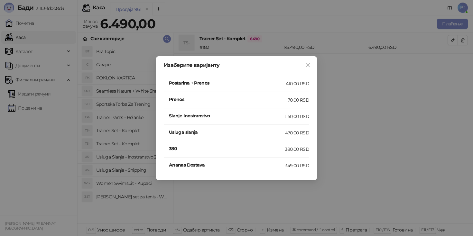
click at [296, 86] on div "410,00 RSD" at bounding box center [297, 83] width 23 height 7
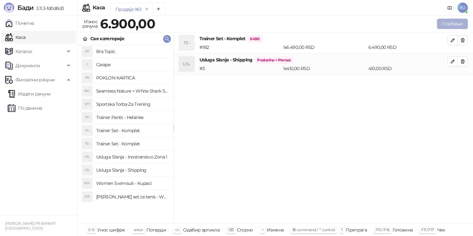
click at [457, 23] on button "Плаћање" at bounding box center [452, 24] width 31 height 10
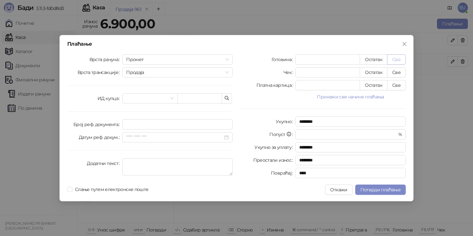
click at [395, 58] on button "Све" at bounding box center [396, 59] width 19 height 10
type input "****"
click at [380, 187] on span "Потврди плаћање" at bounding box center [380, 190] width 40 height 6
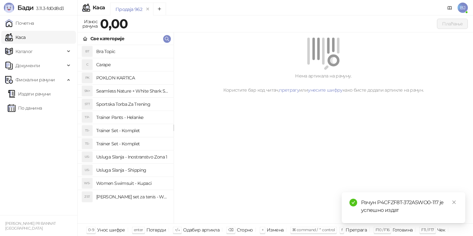
click at [127, 129] on h4 "Trainer Set - Komplet" at bounding box center [132, 130] width 72 height 10
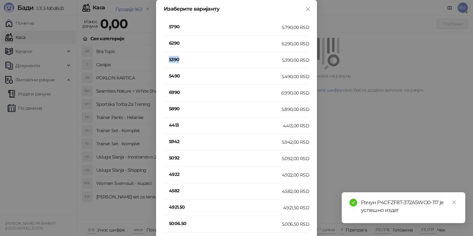
click at [177, 61] on h4 "5390" at bounding box center [225, 59] width 113 height 7
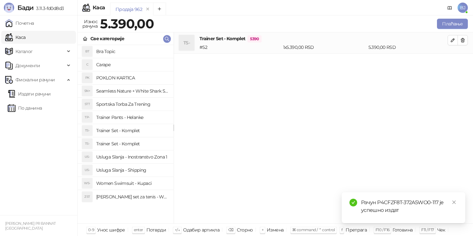
click at [143, 168] on h4 "Usluga Slanja - Shipping" at bounding box center [132, 170] width 72 height 10
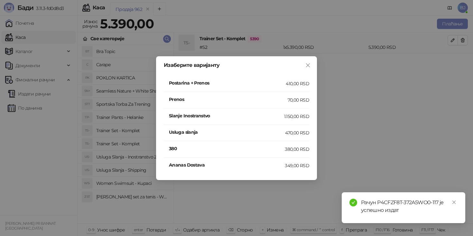
click at [261, 87] on div "Postarina + Prenos" at bounding box center [227, 83] width 117 height 8
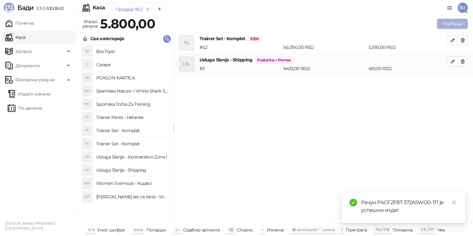
click at [455, 24] on button "Плаћање" at bounding box center [452, 24] width 31 height 10
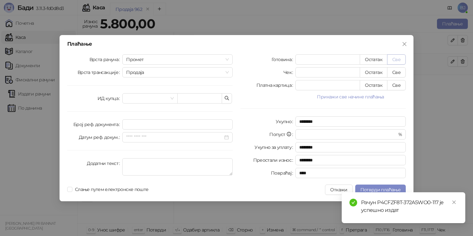
click at [397, 63] on button "Све" at bounding box center [396, 59] width 19 height 10
type input "****"
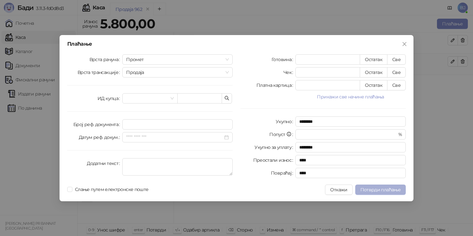
click at [376, 193] on button "Потврди плаћање" at bounding box center [380, 190] width 50 height 10
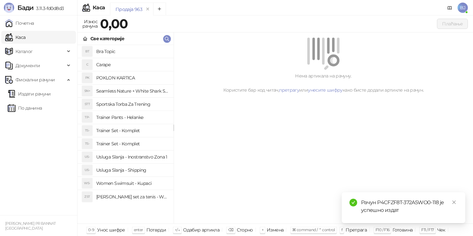
click at [128, 142] on h4 "Trainer Set - Komplet" at bounding box center [132, 144] width 72 height 10
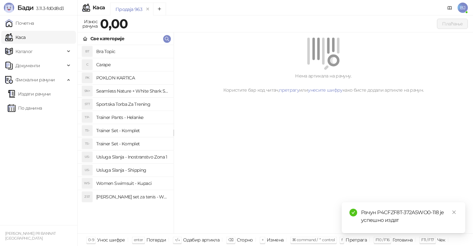
click at [132, 140] on h4 "Trainer Set - Komplet" at bounding box center [132, 144] width 72 height 10
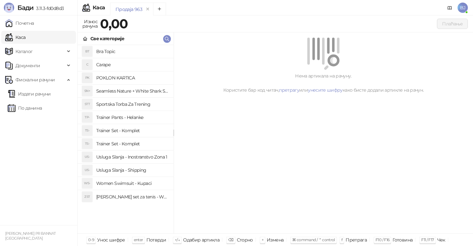
click at [146, 169] on h4 "Usluga Slanja - Shipping" at bounding box center [132, 170] width 72 height 10
click at [137, 146] on h4 "Trainer Set - Komplet" at bounding box center [132, 144] width 72 height 10
click at [134, 135] on h4 "Trainer Set - Komplet" at bounding box center [132, 130] width 72 height 10
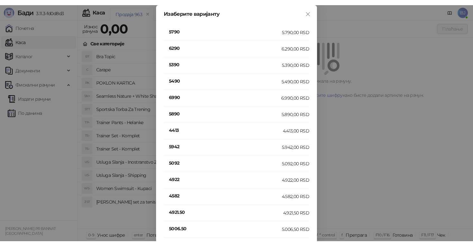
scroll to position [122, 0]
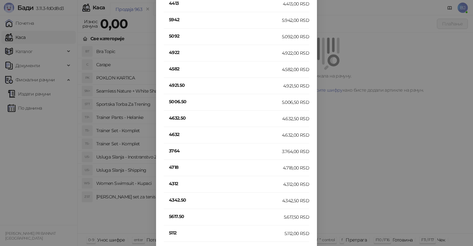
click at [175, 135] on h4 "4632" at bounding box center [225, 134] width 113 height 7
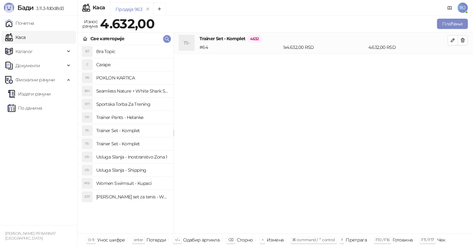
scroll to position [0, 0]
click at [144, 166] on h4 "Usluga Slanja - Shipping" at bounding box center [132, 170] width 72 height 10
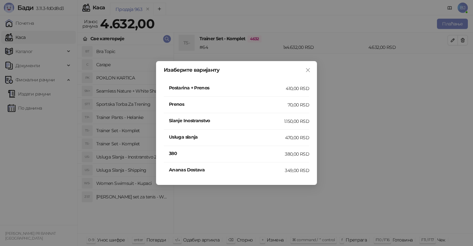
click at [286, 91] on div "410,00 RSD" at bounding box center [297, 88] width 23 height 7
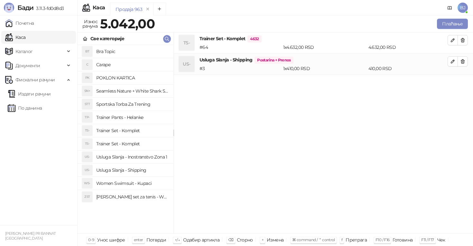
click at [454, 29] on div "Плаћање" at bounding box center [312, 23] width 313 height 13
click at [454, 24] on button "Плаћање" at bounding box center [452, 24] width 31 height 10
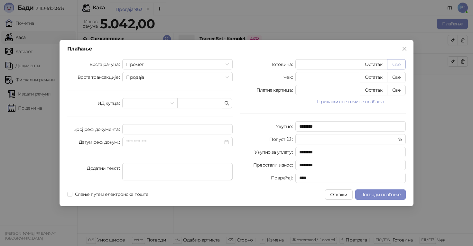
click at [403, 62] on button "Све" at bounding box center [396, 64] width 19 height 10
type input "****"
click at [381, 192] on span "Потврди плаћање" at bounding box center [380, 195] width 40 height 6
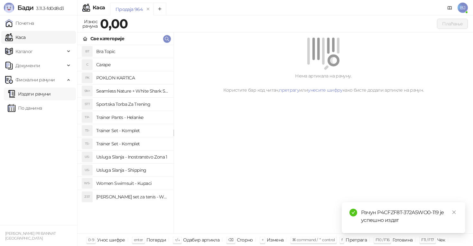
click at [38, 95] on link "Издати рачуни" at bounding box center [29, 93] width 43 height 13
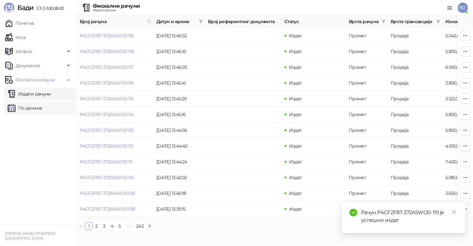
click at [37, 109] on link "По данима" at bounding box center [25, 108] width 34 height 13
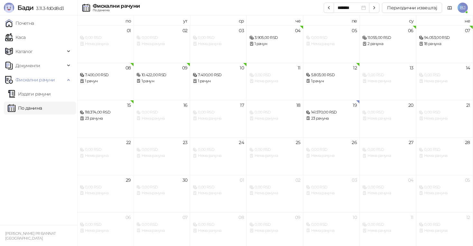
click at [20, 30] on ul "Почетна [PERSON_NAME] Документи Фискални рачуни Издати рачуни По данима" at bounding box center [38, 120] width 77 height 210
click at [24, 26] on link "Почетна" at bounding box center [19, 23] width 29 height 13
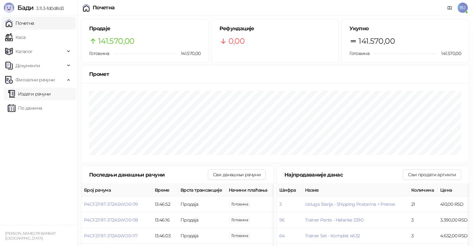
click at [42, 97] on link "Издати рачуни" at bounding box center [29, 93] width 43 height 13
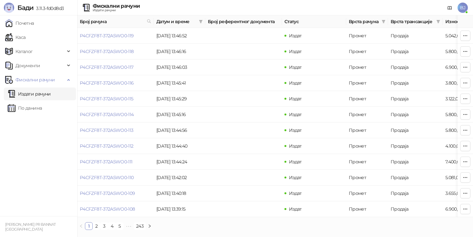
click at [32, 94] on link "Издати рачуни" at bounding box center [29, 93] width 43 height 13
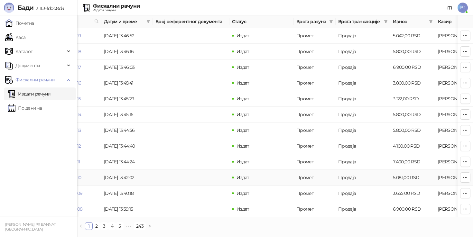
scroll to position [0, 58]
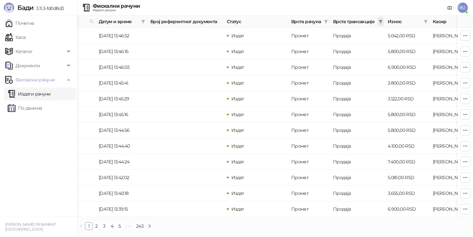
click at [380, 23] on icon "filter" at bounding box center [381, 21] width 4 height 3
click at [423, 21] on icon "filter" at bounding box center [425, 22] width 4 height 4
type input "****"
click at [415, 43] on button "У реду" at bounding box center [416, 47] width 20 height 8
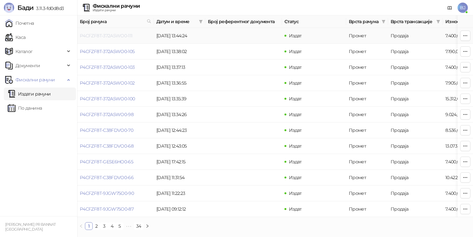
click at [111, 35] on link "P4CFZF8T-372A5WO0-111" at bounding box center [106, 36] width 53 height 6
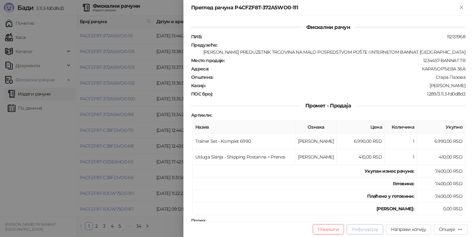
click at [356, 227] on button "Рефундирај" at bounding box center [364, 229] width 37 height 10
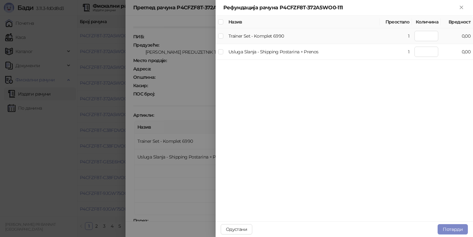
type input "*"
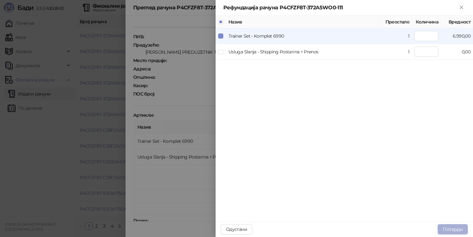
click at [452, 229] on button "Потврди" at bounding box center [452, 229] width 30 height 10
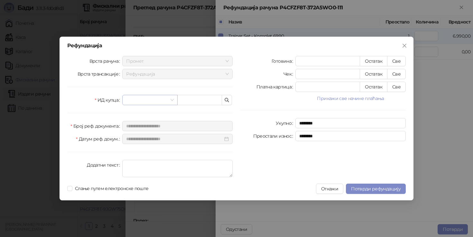
click at [167, 99] on input "search" at bounding box center [146, 100] width 41 height 10
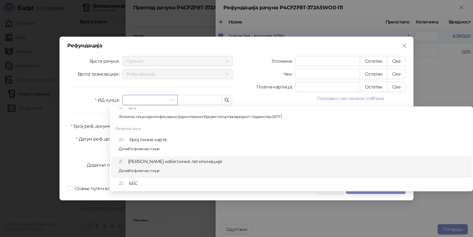
scroll to position [147, 0]
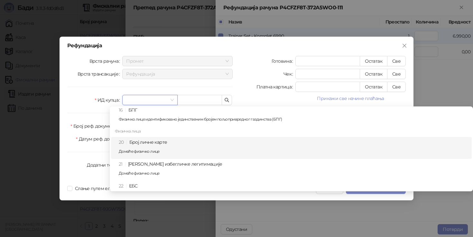
click at [153, 144] on div "20 Број личне карте Домаће физичко лице" at bounding box center [293, 148] width 349 height 19
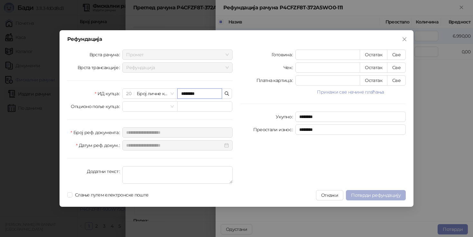
type input "********"
click at [391, 198] on button "Потврди рефундацију" at bounding box center [376, 195] width 60 height 10
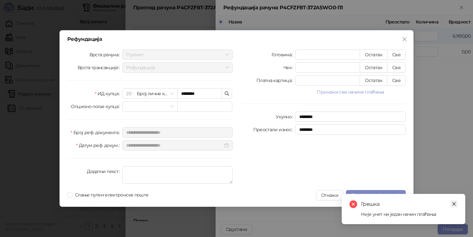
click at [456, 201] on link "Close" at bounding box center [453, 203] width 7 height 7
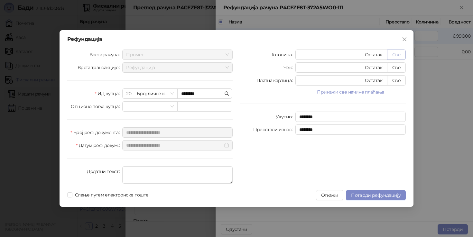
click at [397, 54] on button "Све" at bounding box center [396, 55] width 19 height 10
type input "****"
click at [396, 74] on div "Готовина **** Остатак Све Чек * Остатак Све Платна картица * Остатак Све Прикаж…" at bounding box center [322, 118] width 173 height 137
click at [396, 77] on button "Све" at bounding box center [396, 80] width 19 height 10
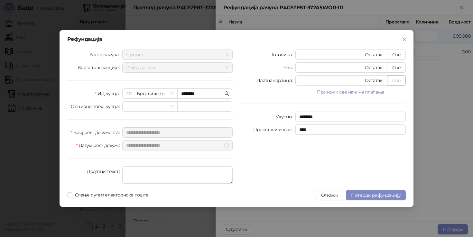
type input "*"
type input "****"
click at [381, 196] on span "Потврди рефундацију" at bounding box center [376, 195] width 50 height 6
